Goal: Task Accomplishment & Management: Complete application form

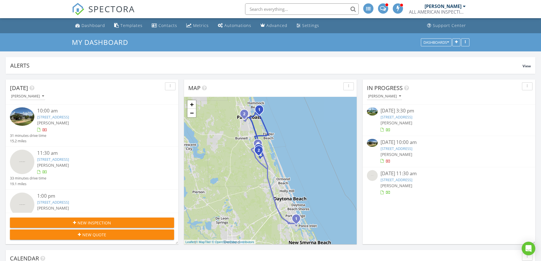
click at [452, 10] on div "ALL AMERICAN INSPECTION SERVICES" at bounding box center [437, 12] width 57 height 6
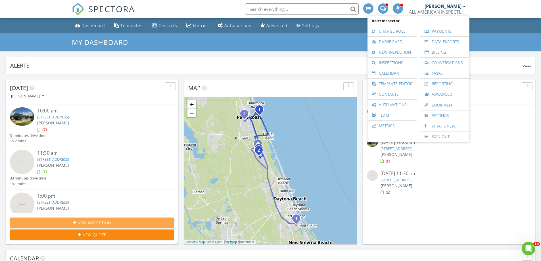
click at [118, 221] on div "New Inspection" at bounding box center [91, 223] width 155 height 6
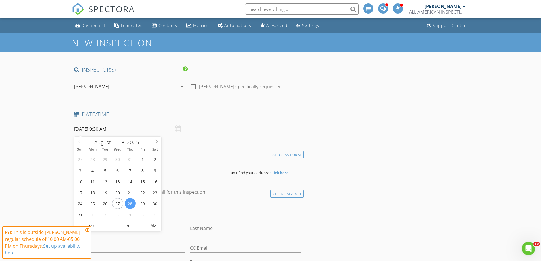
click at [84, 127] on input "08/28/2025 9:30 AM" at bounding box center [129, 129] width 111 height 14
select select "8"
type input "09/02/2025 9:30 AM"
type input "03"
type input "[DATE] 3:30 PM"
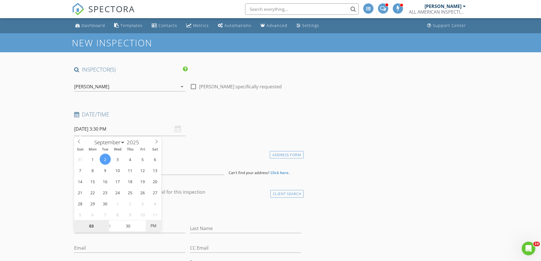
click at [155, 225] on span "PM" at bounding box center [154, 225] width 16 height 11
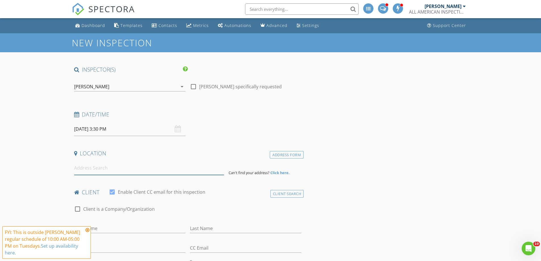
click at [175, 170] on input at bounding box center [149, 168] width 150 height 14
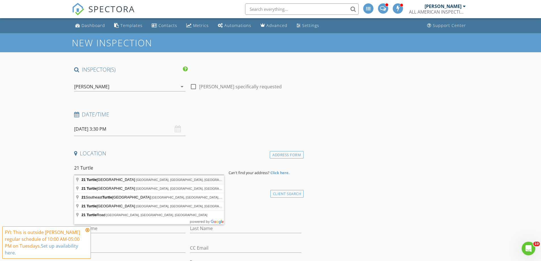
type input "21 Turtle Beach Drive, Palm Coast, FL, USA"
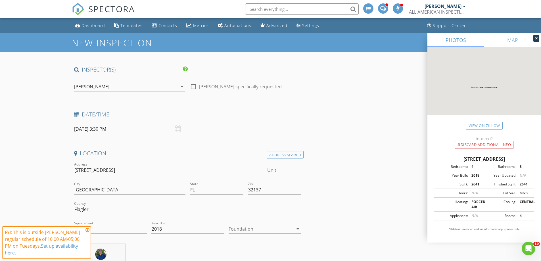
scroll to position [57, 0]
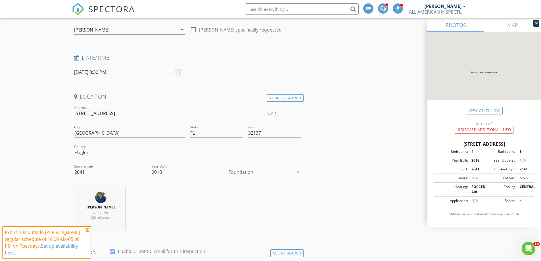
click at [87, 229] on icon at bounding box center [87, 230] width 4 height 5
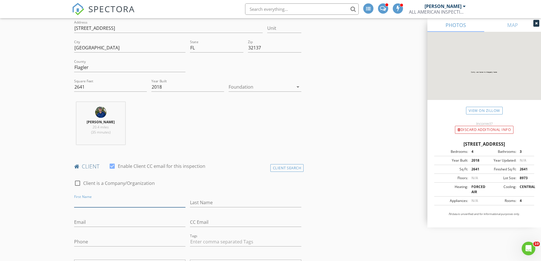
click at [110, 200] on input "First Name" at bounding box center [129, 202] width 111 height 9
type input "[PERSON_NAME] & [PERSON_NAME]"
type input "[PERSON_NAME]"
type input "[EMAIL_ADDRESS][DOMAIN_NAME]"
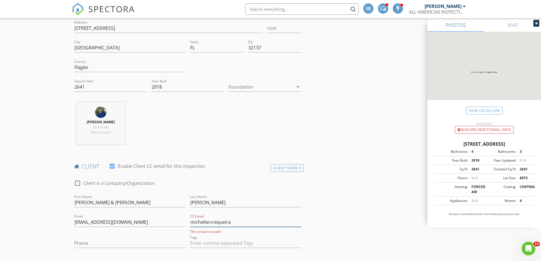
click at [217, 221] on input "michellercrequeira" at bounding box center [245, 222] width 111 height 9
click at [239, 220] on input "michellercerqueira" at bounding box center [245, 222] width 111 height 9
type input "[EMAIL_ADDRESS][DOMAIN_NAME]"
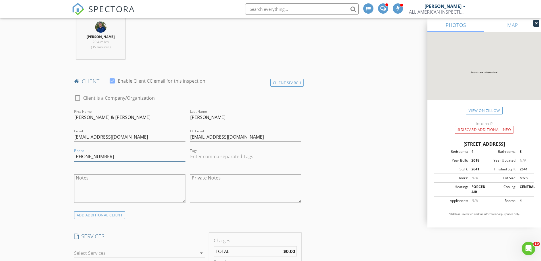
scroll to position [284, 0]
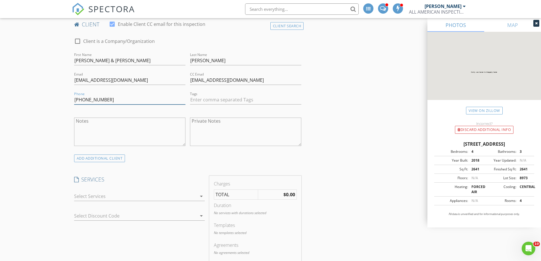
type input "[PHONE_NUMBER]"
click at [127, 196] on div at bounding box center [135, 196] width 123 height 9
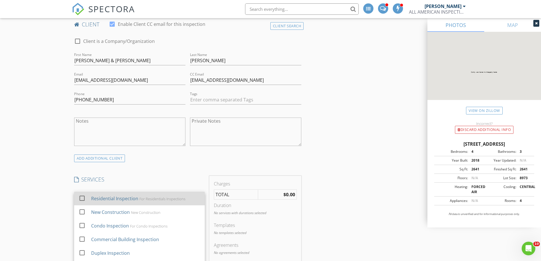
click at [114, 196] on div "Residential Inspection" at bounding box center [114, 198] width 47 height 7
click at [82, 197] on div at bounding box center [82, 198] width 10 height 10
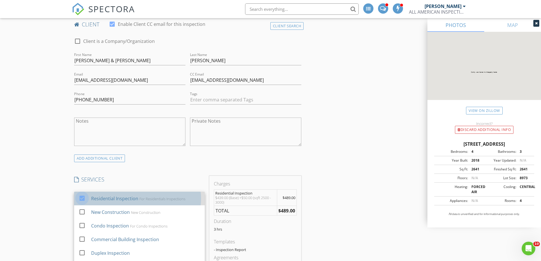
checkbox input "true"
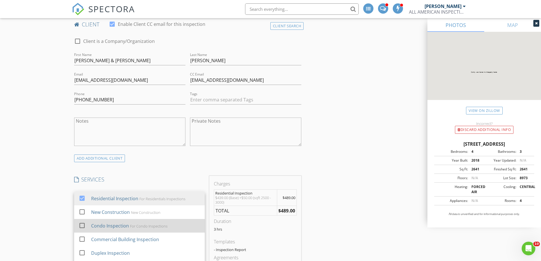
scroll to position [28, 0]
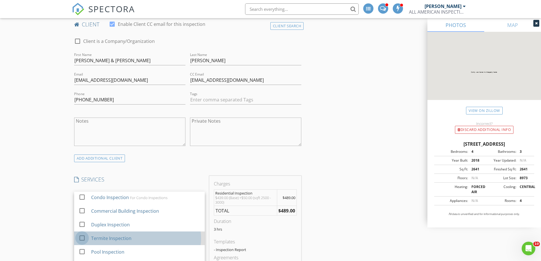
click at [81, 239] on div at bounding box center [82, 238] width 10 height 10
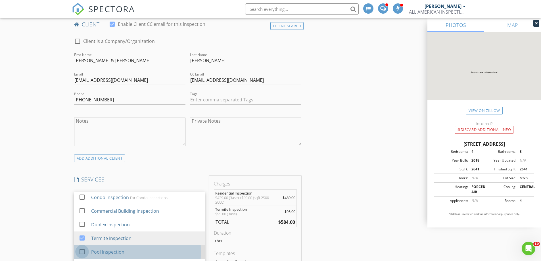
click at [83, 251] on div at bounding box center [82, 252] width 10 height 10
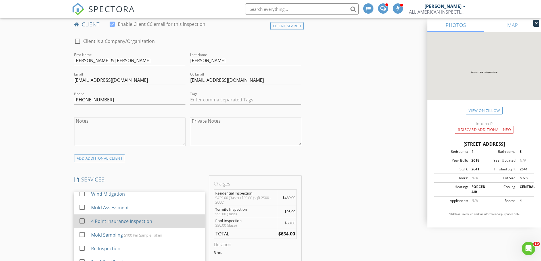
scroll to position [119, 0]
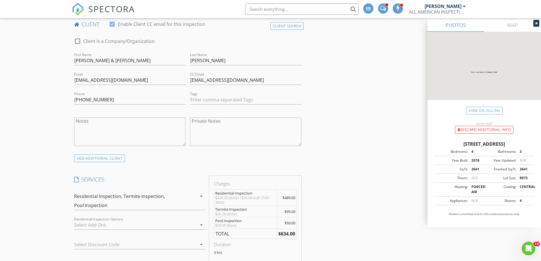
click at [100, 223] on div at bounding box center [135, 224] width 123 height 9
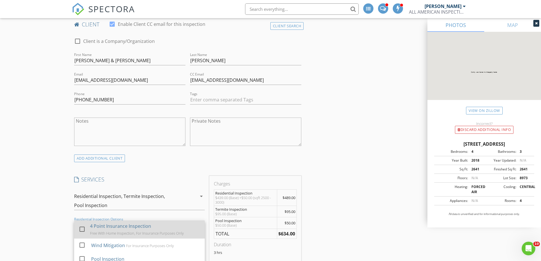
click at [81, 228] on div at bounding box center [82, 229] width 10 height 10
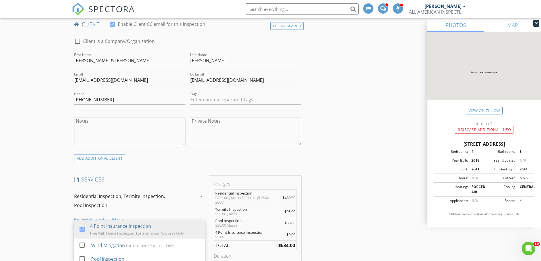
scroll to position [369, 0]
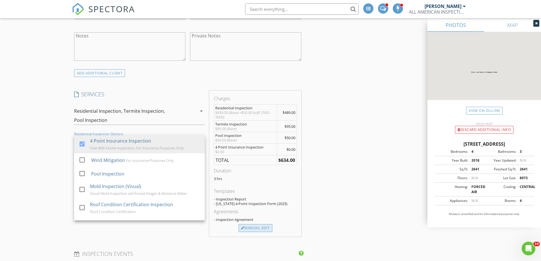
click at [250, 228] on div "Manual Edit" at bounding box center [256, 228] width 34 height 8
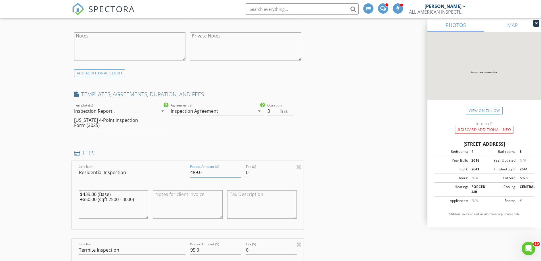
drag, startPoint x: 204, startPoint y: 171, endPoint x: 194, endPoint y: 171, distance: 10.5
click at [194, 171] on input "489.0" at bounding box center [215, 172] width 51 height 9
type input "459.00"
click at [188, 190] on textarea at bounding box center [188, 204] width 70 height 28
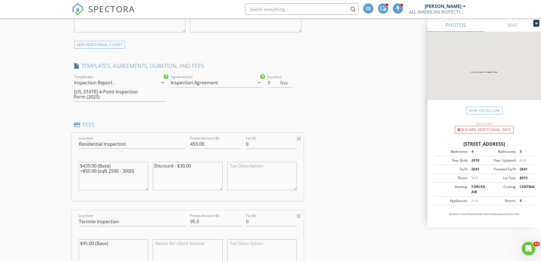
scroll to position [426, 0]
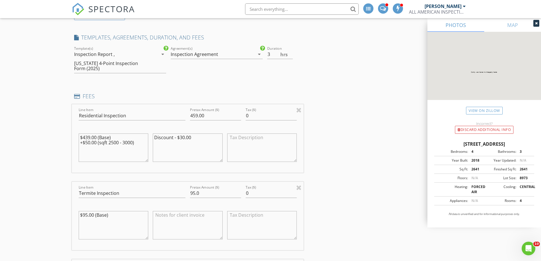
type textarea "Discount - $30.00"
drag, startPoint x: 201, startPoint y: 194, endPoint x: 190, endPoint y: 194, distance: 10.5
click at [190, 194] on input "95.0" at bounding box center [215, 193] width 51 height 9
type input "85.00"
click at [85, 216] on textarea "$95.00 (Base)" at bounding box center [114, 225] width 70 height 28
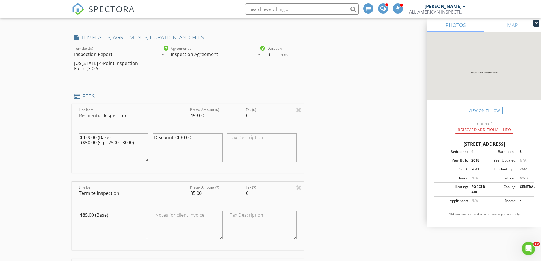
type textarea "$85.00 (Base)"
click at [193, 225] on textarea at bounding box center [188, 225] width 70 height 28
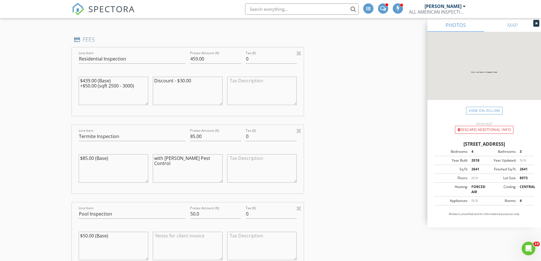
type textarea "with [PERSON_NAME] Pest Control"
drag, startPoint x: 203, startPoint y: 213, endPoint x: 182, endPoint y: 213, distance: 20.5
click at [182, 213] on div "Line Item Pool Inspection Pretax Amount ($) 50.0 Tax ($) 0 $50.00 (Base)" at bounding box center [188, 237] width 232 height 68
type input "45.00"
click at [89, 235] on textarea "$50.00 (Base)" at bounding box center [114, 246] width 70 height 28
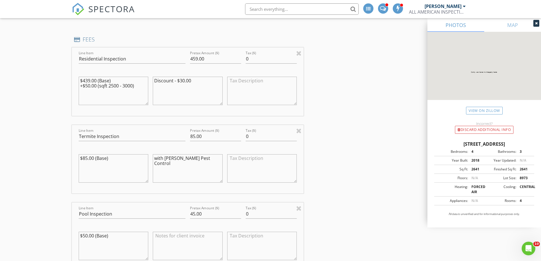
click at [86, 236] on textarea "$50.00 (Base)" at bounding box center [114, 246] width 70 height 28
click at [87, 236] on textarea "$50.00 (Base)" at bounding box center [114, 246] width 70 height 28
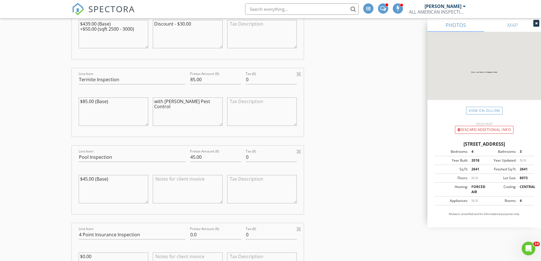
scroll to position [568, 0]
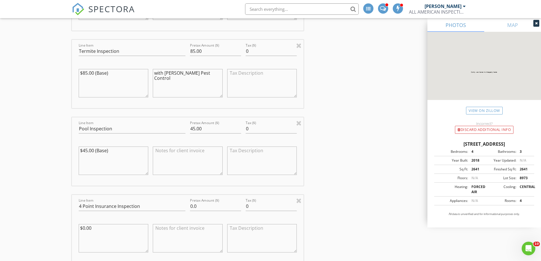
type textarea "$45.00 (Base)"
click at [204, 206] on input "0.0" at bounding box center [215, 206] width 51 height 9
type input "0"
click at [178, 229] on textarea at bounding box center [188, 238] width 70 height 28
click at [85, 229] on textarea "$0.00" at bounding box center [114, 238] width 70 height 28
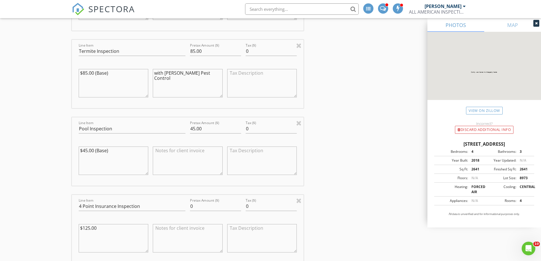
type textarea "$125.00"
click at [166, 229] on textarea at bounding box center [188, 238] width 70 height 28
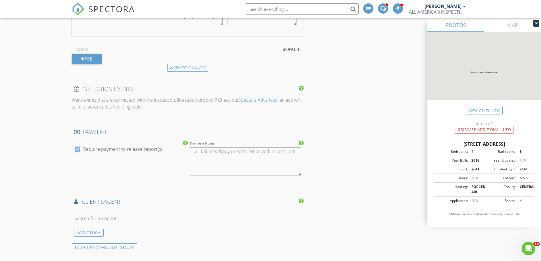
scroll to position [824, 0]
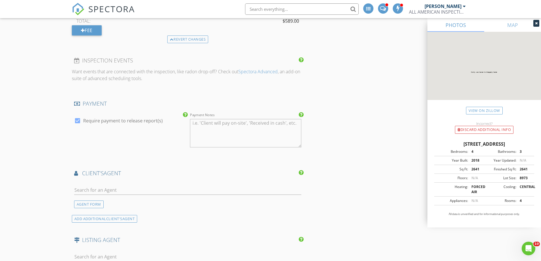
type textarea "Discount - $125.00 FREE with Home Inspection for insurance purposes only"
click at [160, 192] on input "text" at bounding box center [188, 189] width 228 height 9
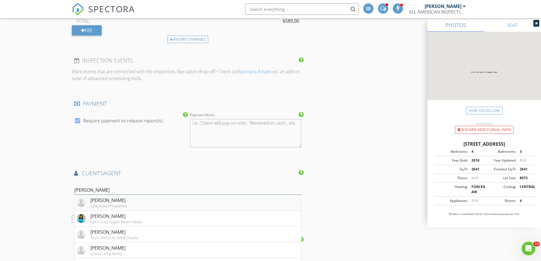
type input "[PERSON_NAME]"
click at [143, 203] on li "Diane Belton Take Action Properties" at bounding box center [187, 203] width 227 height 16
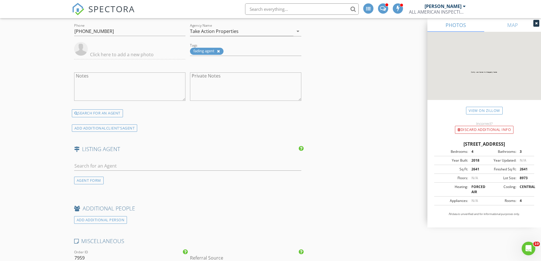
scroll to position [1136, 0]
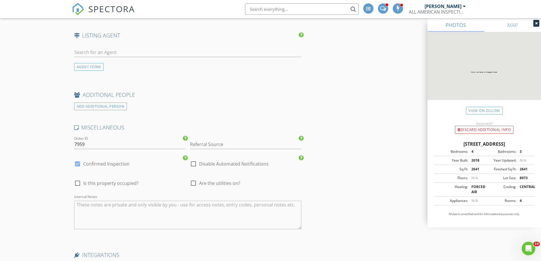
click at [76, 183] on div at bounding box center [78, 183] width 10 height 10
checkbox input "true"
type input "3"
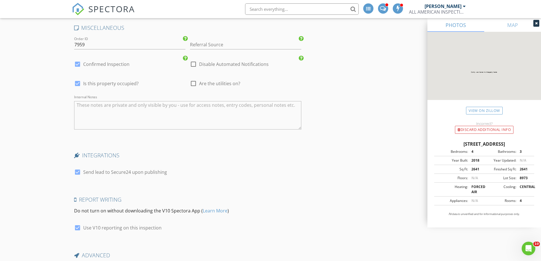
scroll to position [1293, 0]
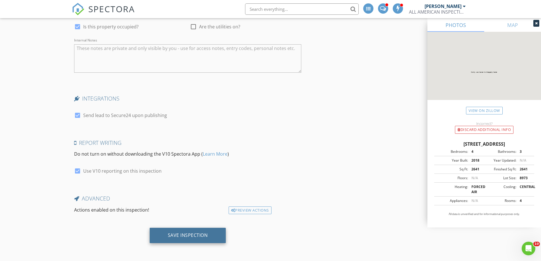
click at [206, 236] on div "Save Inspection" at bounding box center [188, 235] width 40 height 6
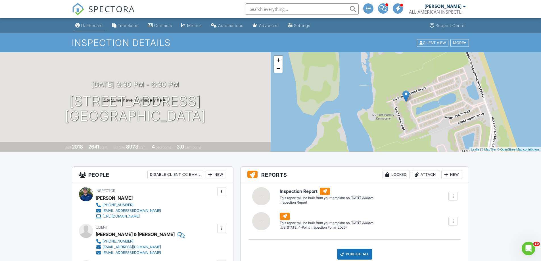
click at [91, 22] on link "Dashboard" at bounding box center [89, 25] width 32 height 11
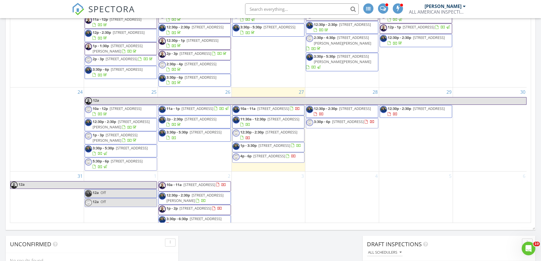
scroll to position [379, 0]
